Goal: Book appointment/travel/reservation

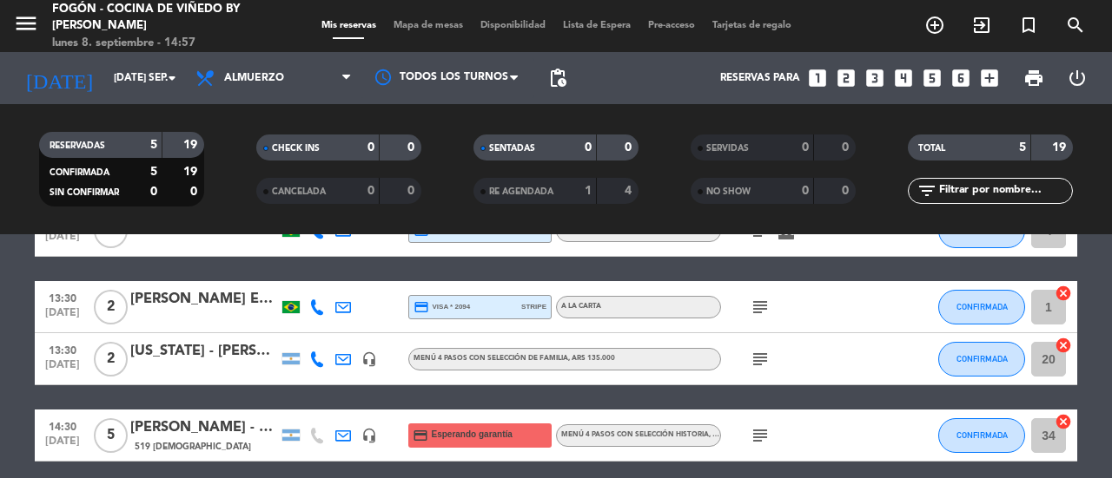
scroll to position [174, 0]
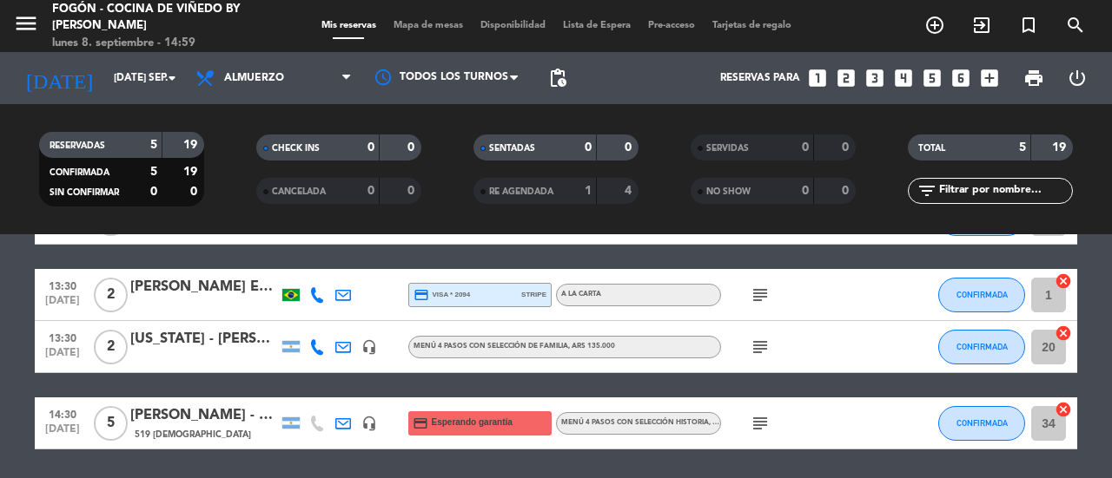
click at [861, 311] on div "subject" at bounding box center [799, 294] width 156 height 51
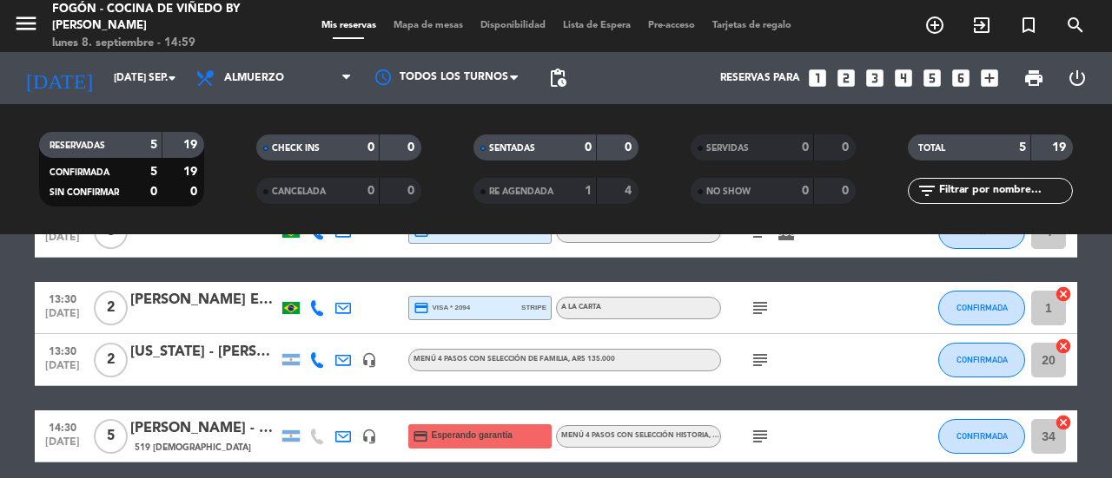
scroll to position [144, 0]
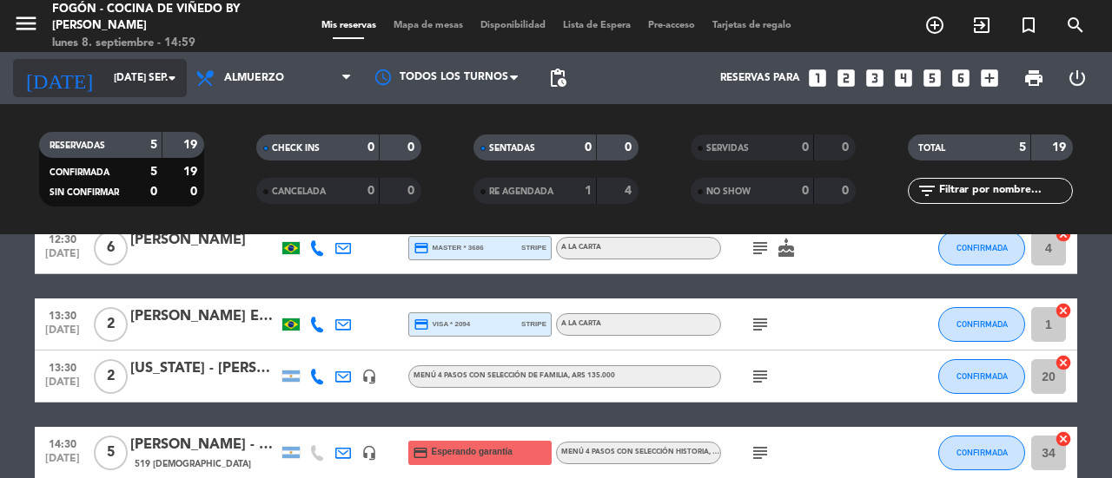
click at [131, 69] on input "[DATE] sep." at bounding box center [174, 78] width 138 height 30
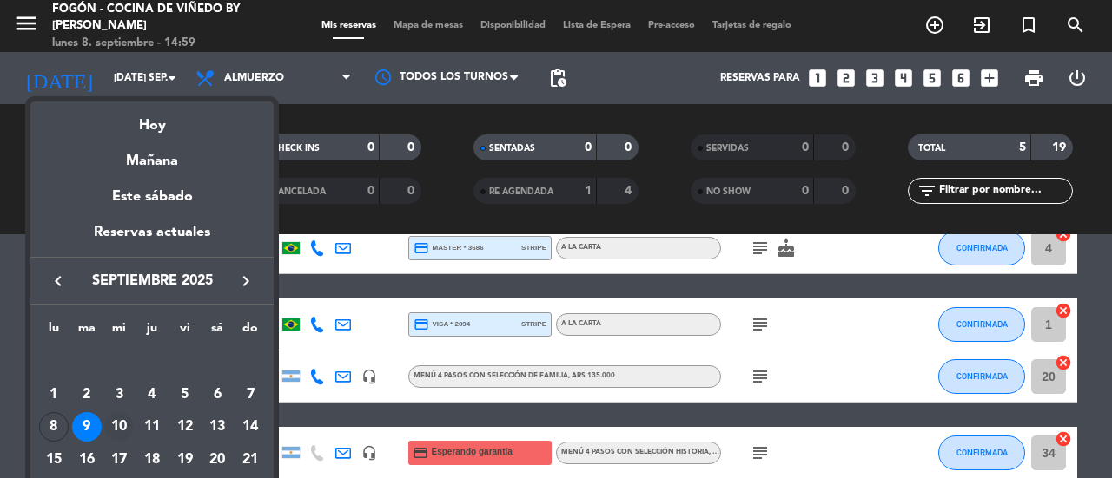
click at [122, 425] on div "10" at bounding box center [119, 427] width 30 height 30
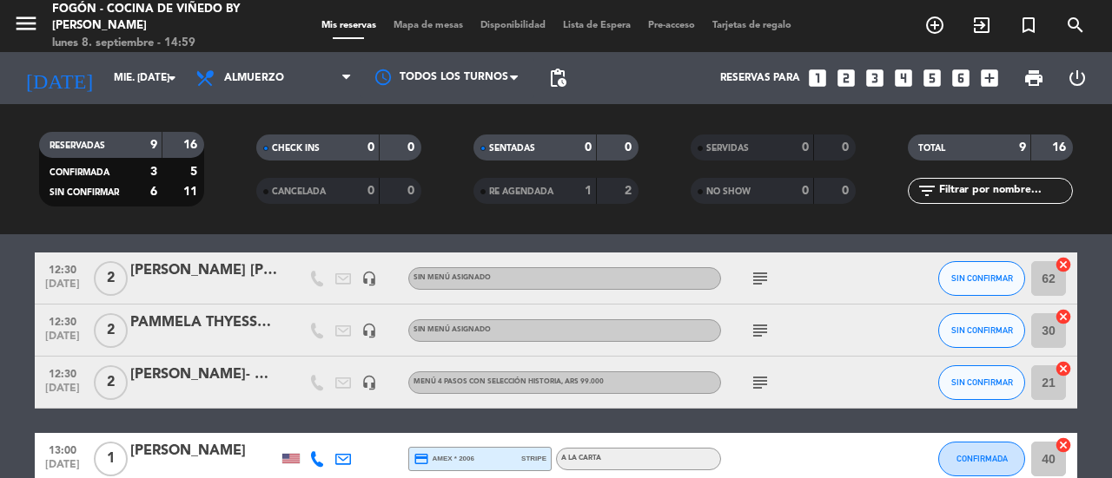
scroll to position [87, 0]
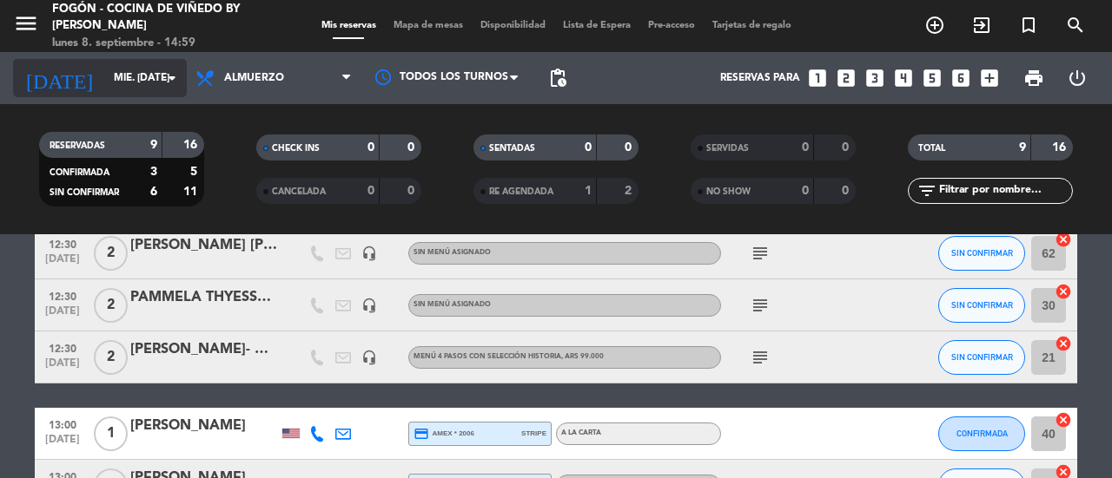
click at [135, 79] on input "mié. [DATE]" at bounding box center [174, 78] width 138 height 30
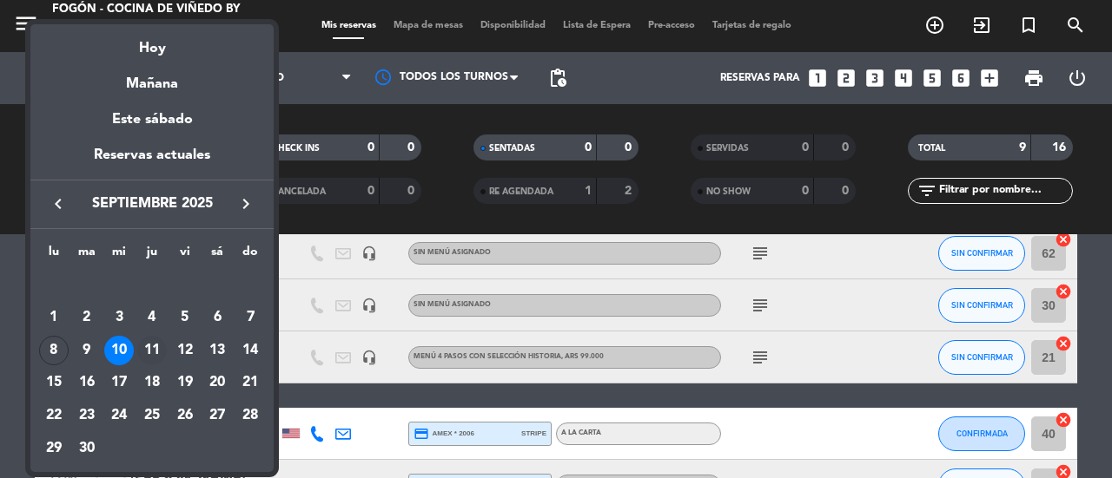
click at [152, 347] on div "11" at bounding box center [152, 351] width 30 height 30
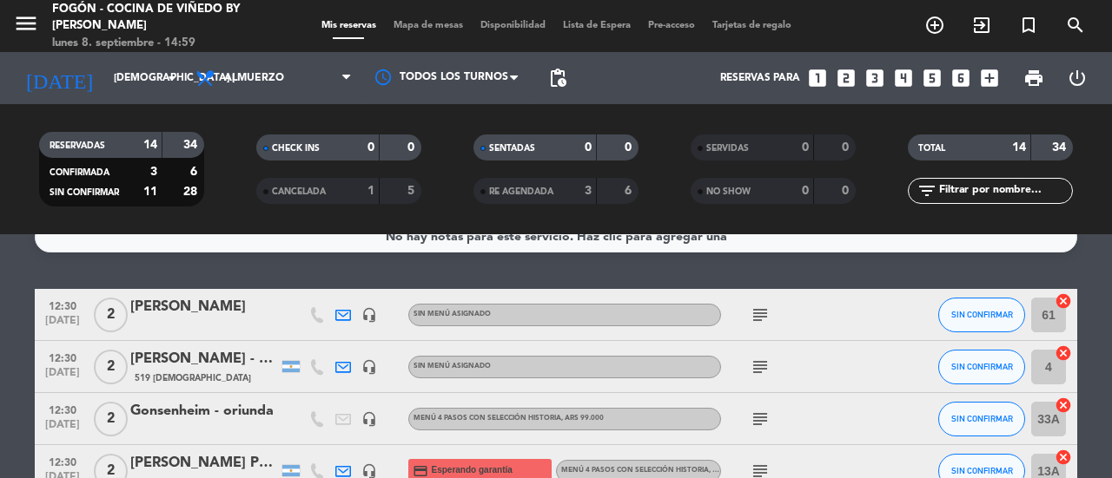
scroll to position [0, 0]
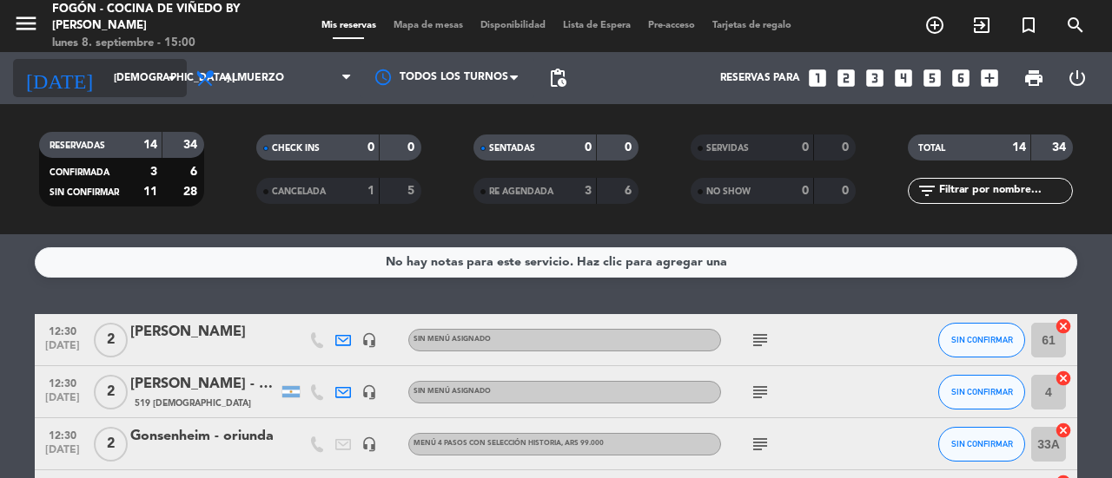
click at [105, 77] on input "[DEMOGRAPHIC_DATA] [DATE]" at bounding box center [174, 78] width 138 height 30
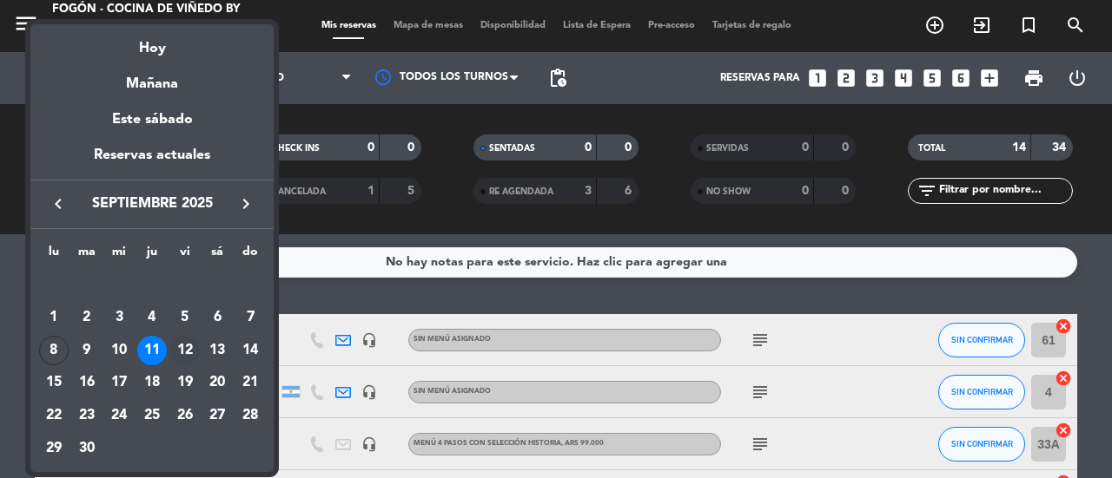
click at [182, 347] on div "12" at bounding box center [185, 351] width 30 height 30
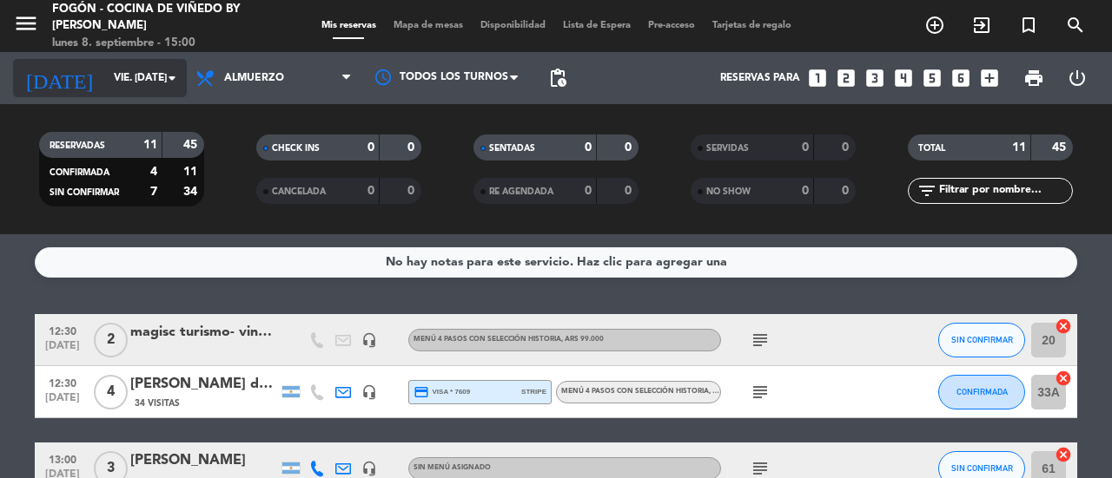
click at [155, 82] on input "vie. [DATE]" at bounding box center [174, 78] width 138 height 30
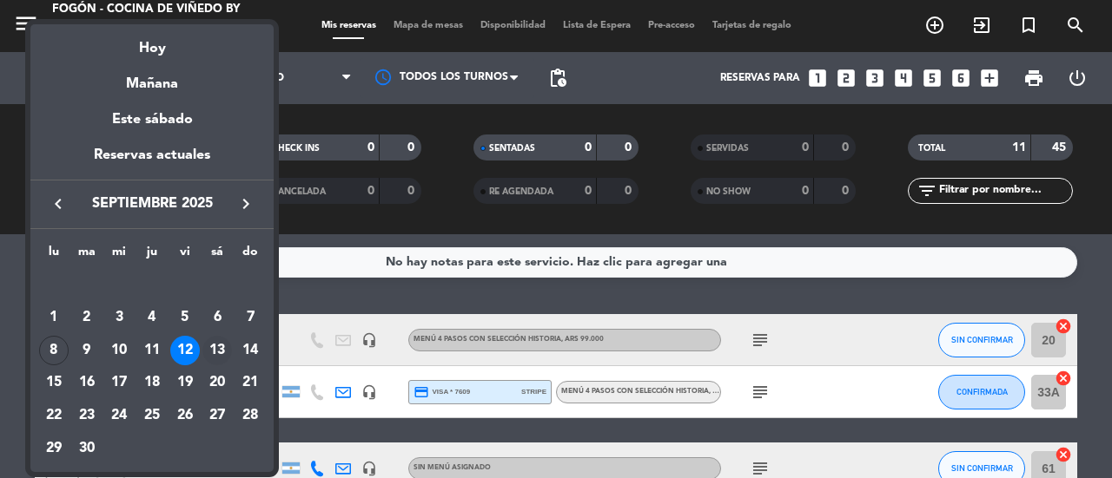
click at [208, 354] on div "13" at bounding box center [217, 351] width 30 height 30
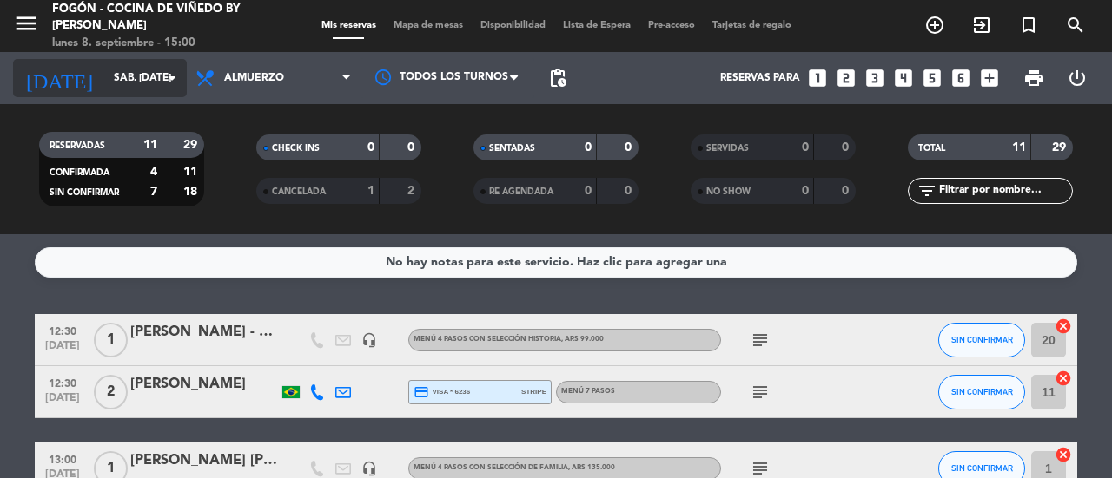
click at [132, 76] on input "sáb. [DATE]" at bounding box center [174, 78] width 138 height 30
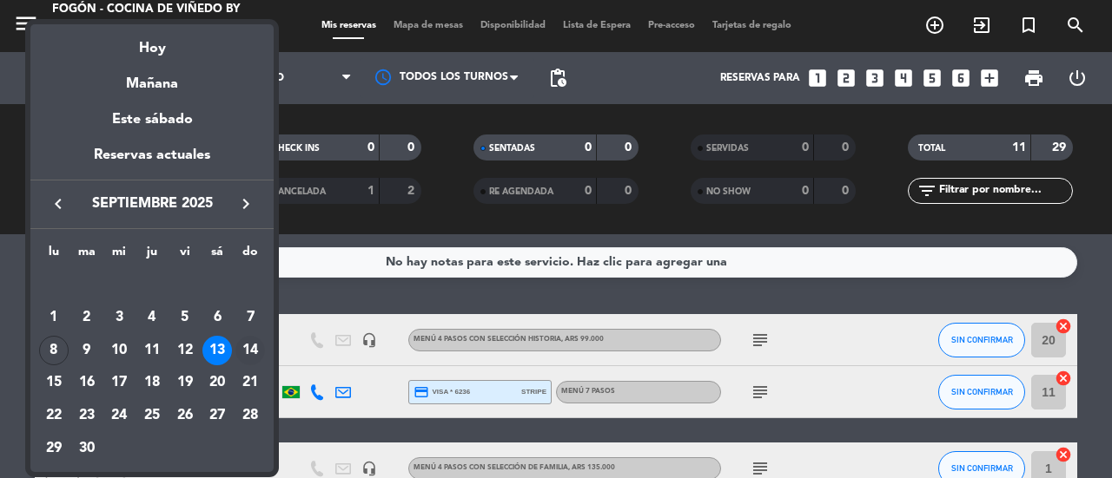
click at [250, 350] on div "14" at bounding box center [250, 351] width 30 height 30
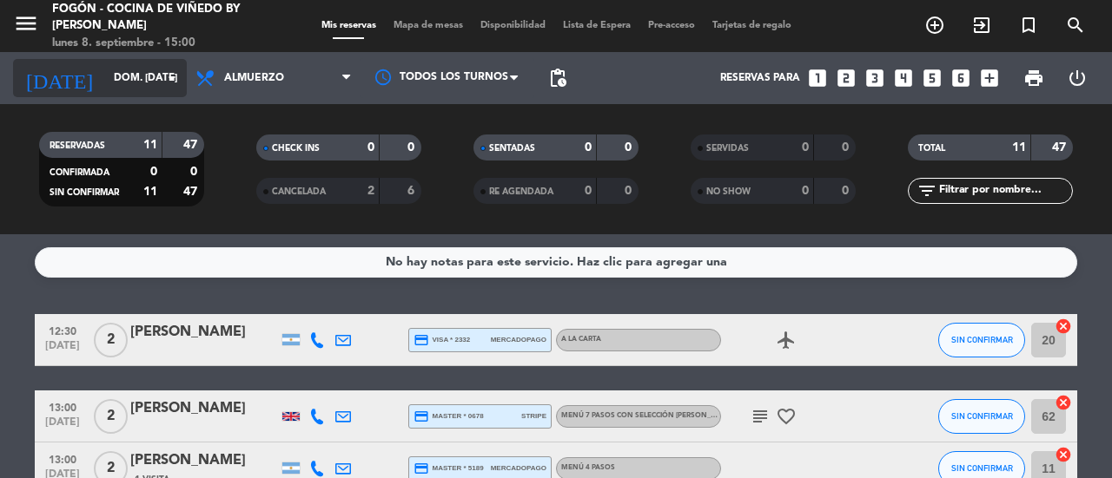
click at [129, 84] on input "dom. [DATE]" at bounding box center [174, 78] width 138 height 30
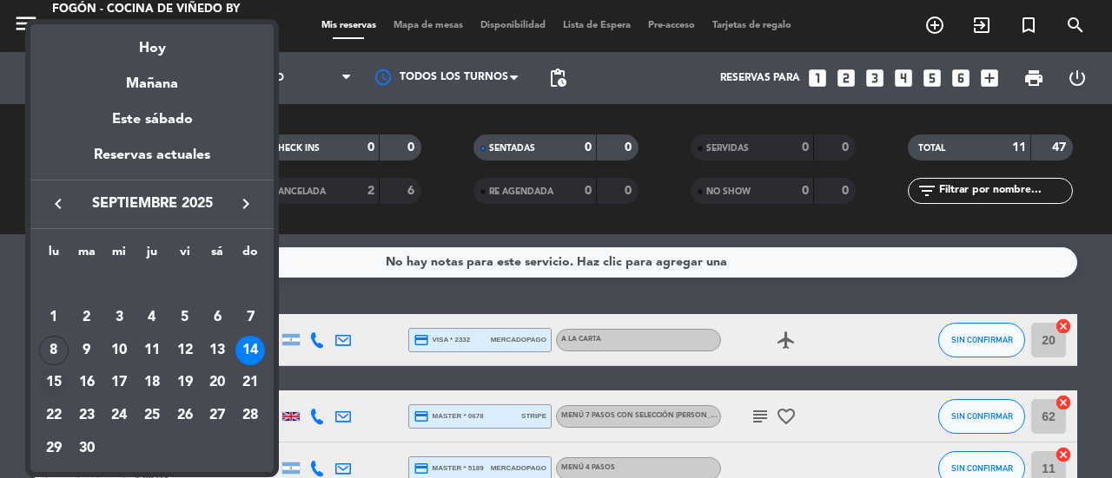
click at [45, 376] on div "15" at bounding box center [54, 383] width 30 height 30
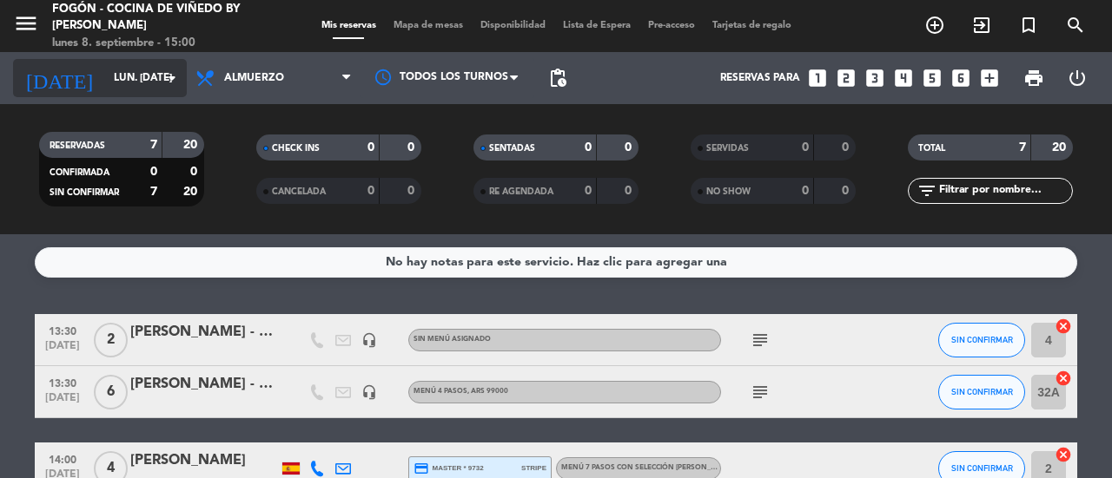
click at [153, 74] on input "lun. [DATE]" at bounding box center [174, 78] width 138 height 30
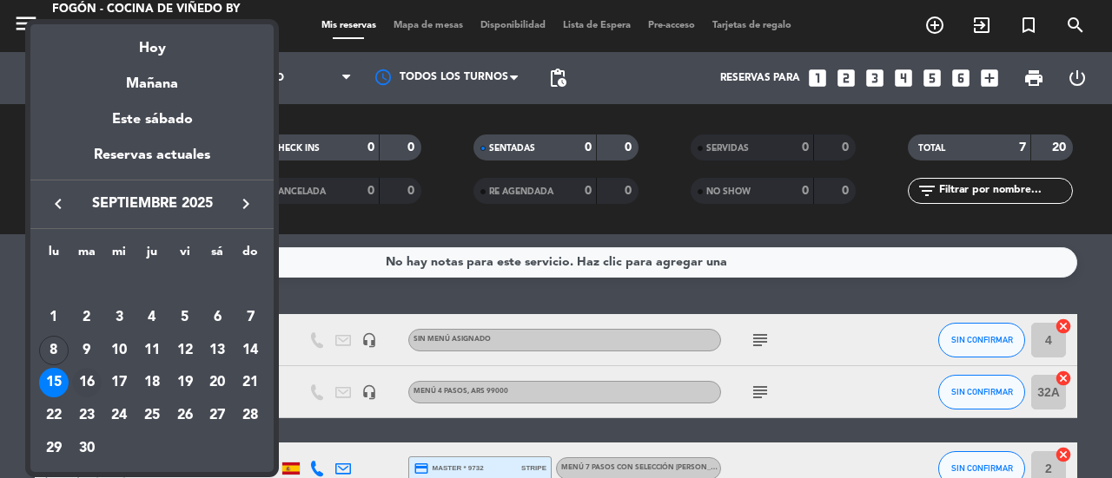
click at [83, 385] on div "16" at bounding box center [87, 383] width 30 height 30
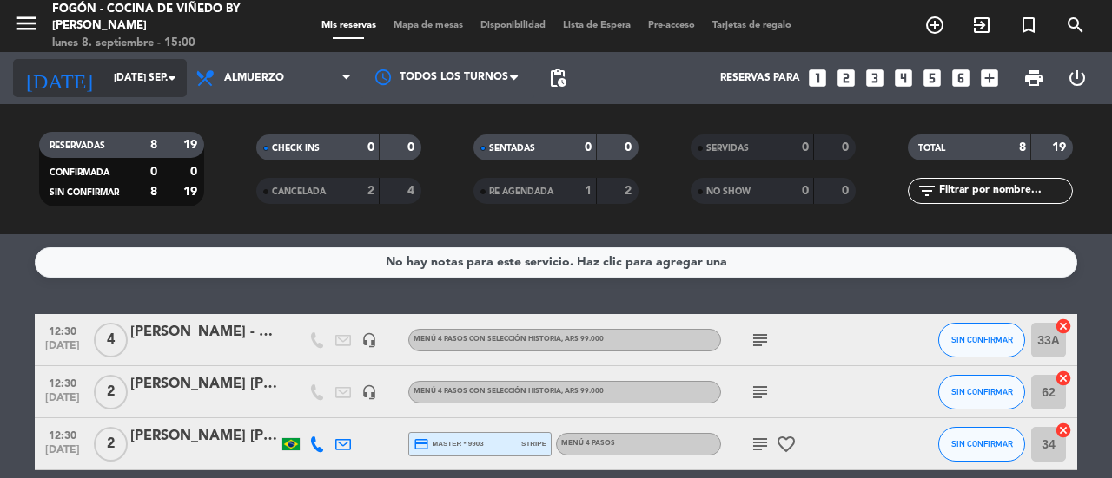
click at [129, 77] on input "[DATE] sep." at bounding box center [174, 78] width 138 height 30
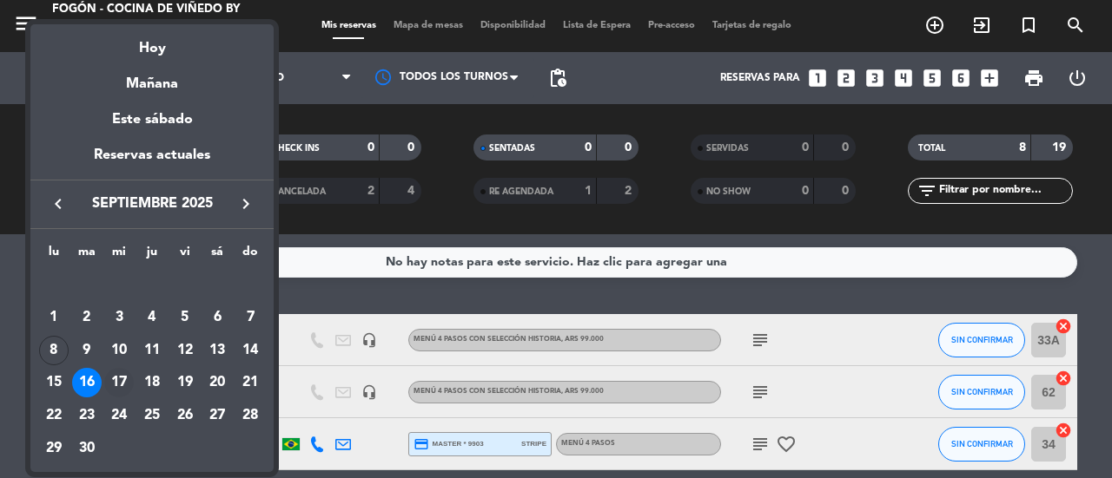
click at [120, 376] on div "17" at bounding box center [119, 383] width 30 height 30
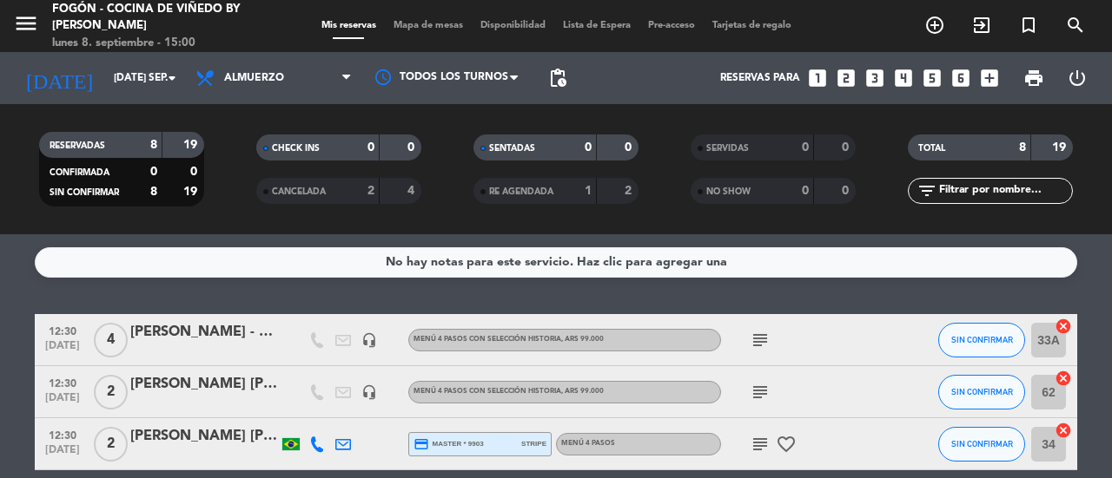
type input "mié. [DATE]"
